Goal: Find specific page/section: Find specific page/section

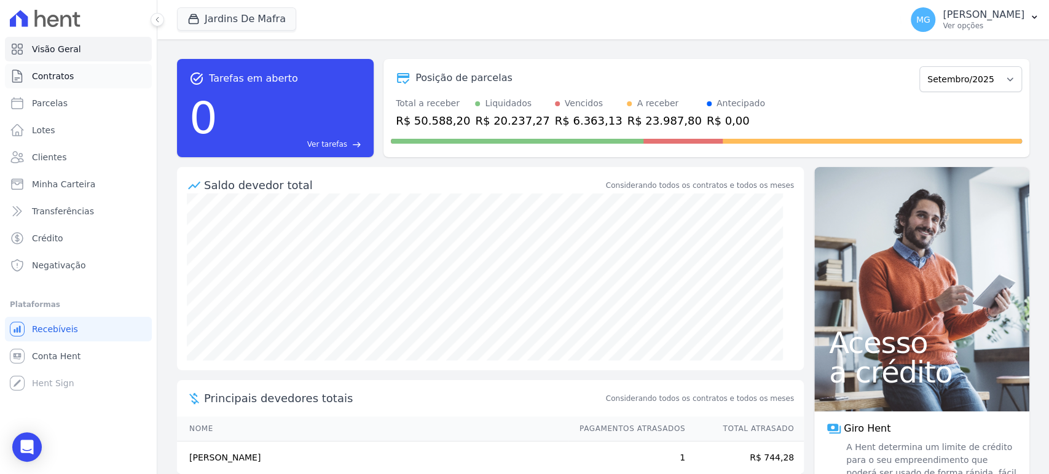
click at [54, 76] on span "Contratos" at bounding box center [53, 76] width 42 height 12
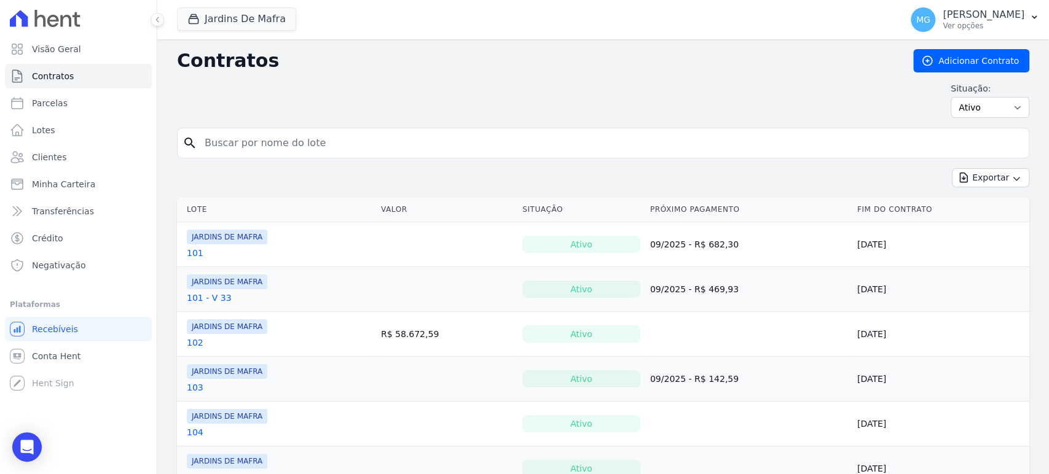
click at [299, 157] on div "search" at bounding box center [603, 143] width 852 height 31
click at [299, 146] on input "search" at bounding box center [610, 143] width 826 height 25
type input "76"
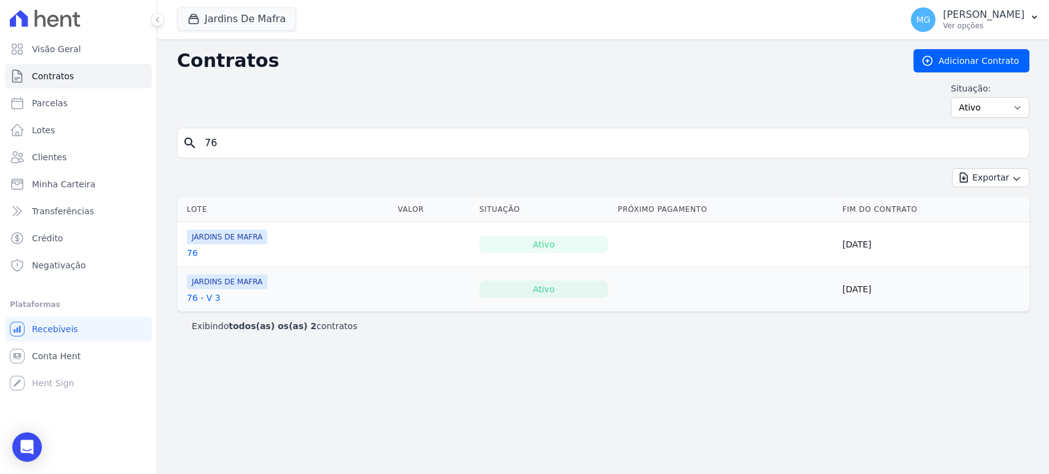
click at [191, 249] on link "76" at bounding box center [192, 253] width 11 height 12
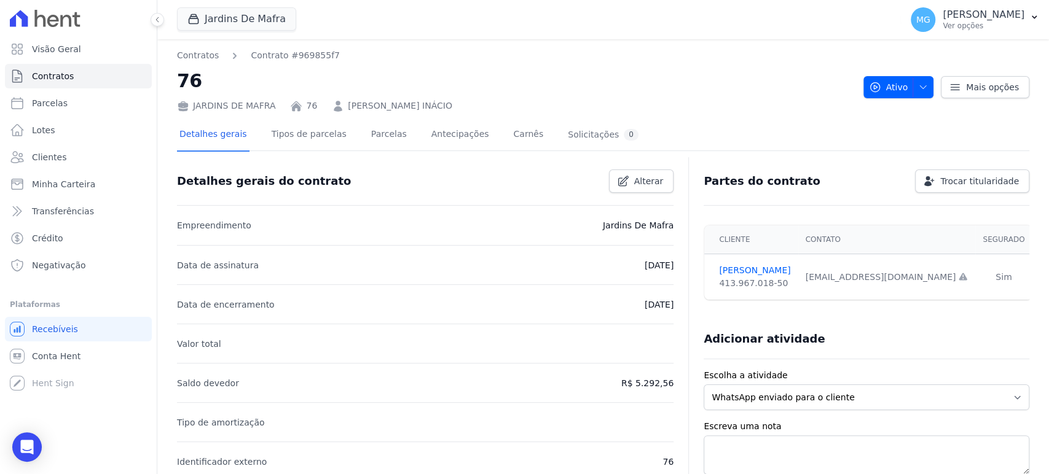
click at [464, 17] on div "Jardins De Mafra CONSTRUTORA MINERVA LTDA JARDINS DE [GEOGRAPHIC_DATA] JARDINS …" at bounding box center [536, 19] width 719 height 41
